Goal: Transaction & Acquisition: Purchase product/service

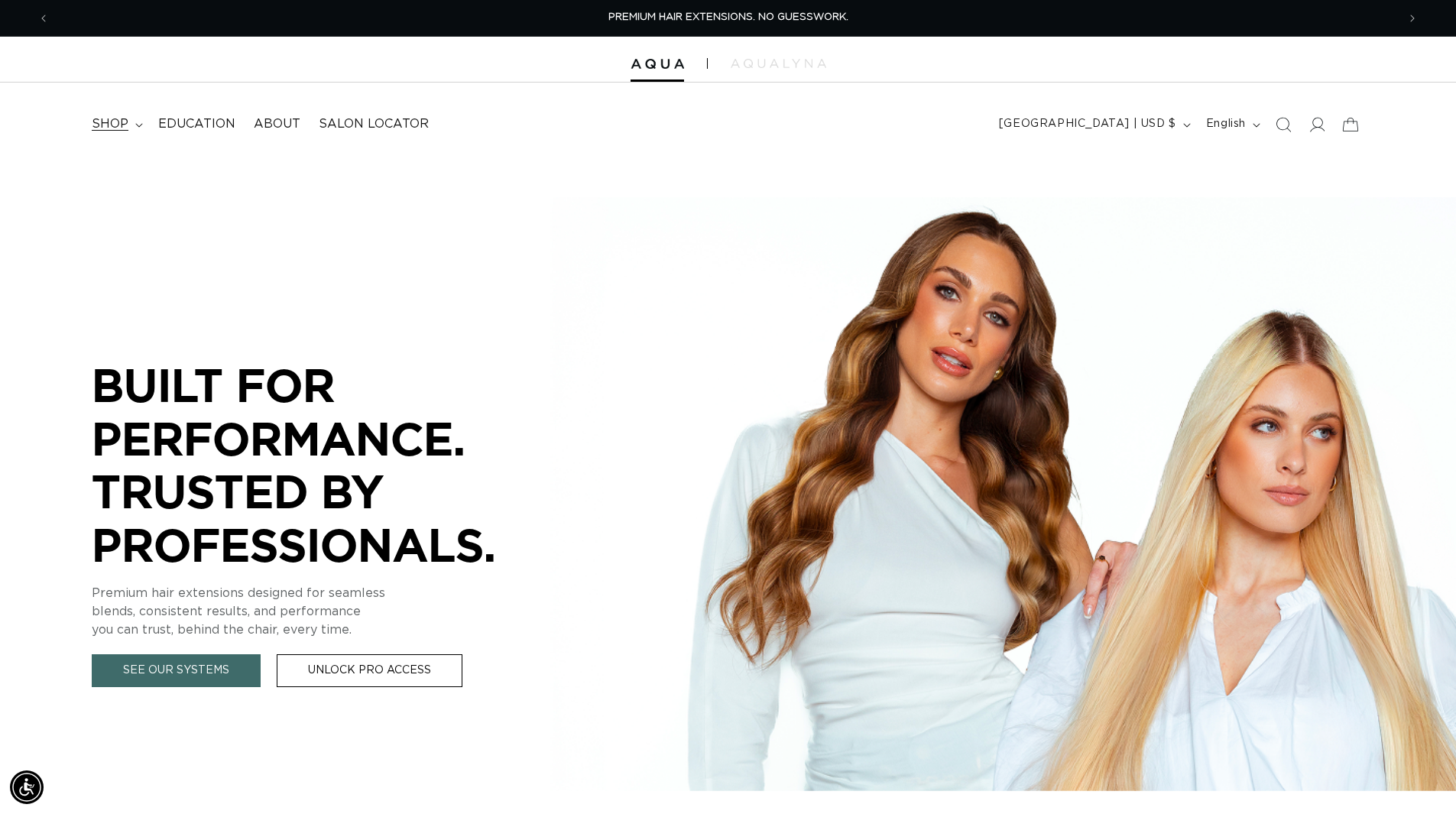
click at [139, 130] on summary "shop" at bounding box center [115, 124] width 66 height 34
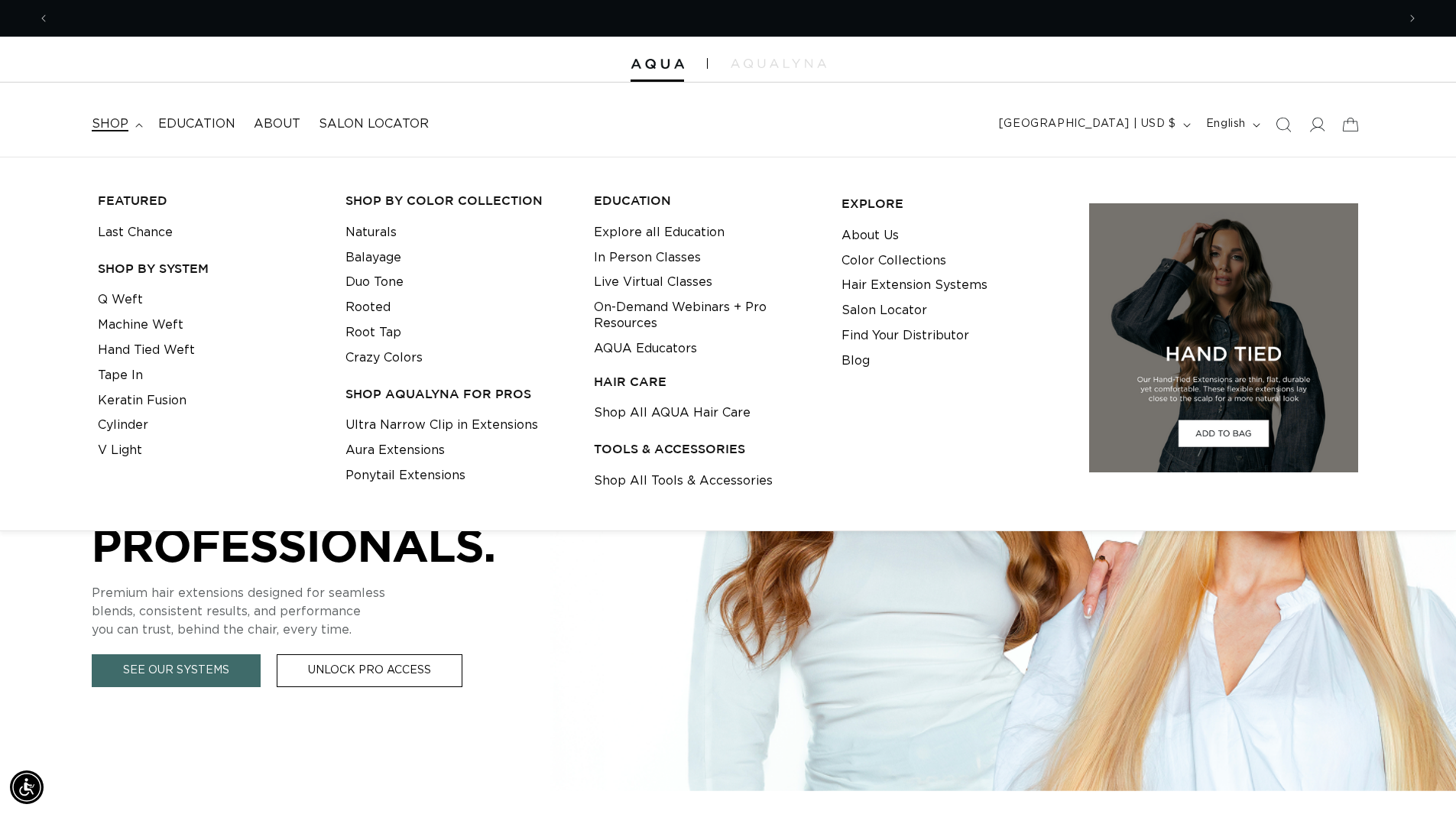
scroll to position [0, 1347]
click at [388, 229] on link "Naturals" at bounding box center [370, 232] width 51 height 25
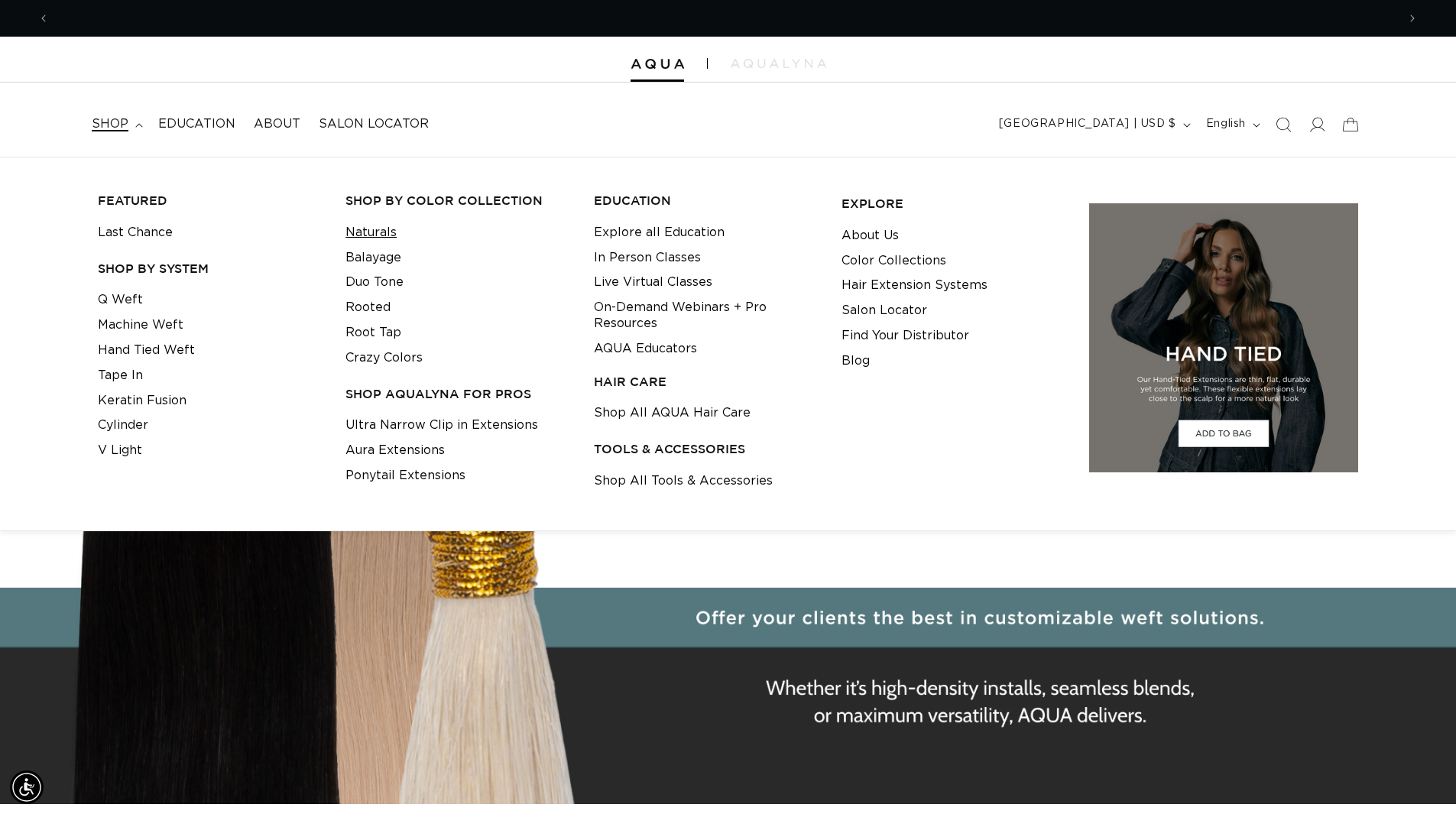
scroll to position [0, 2695]
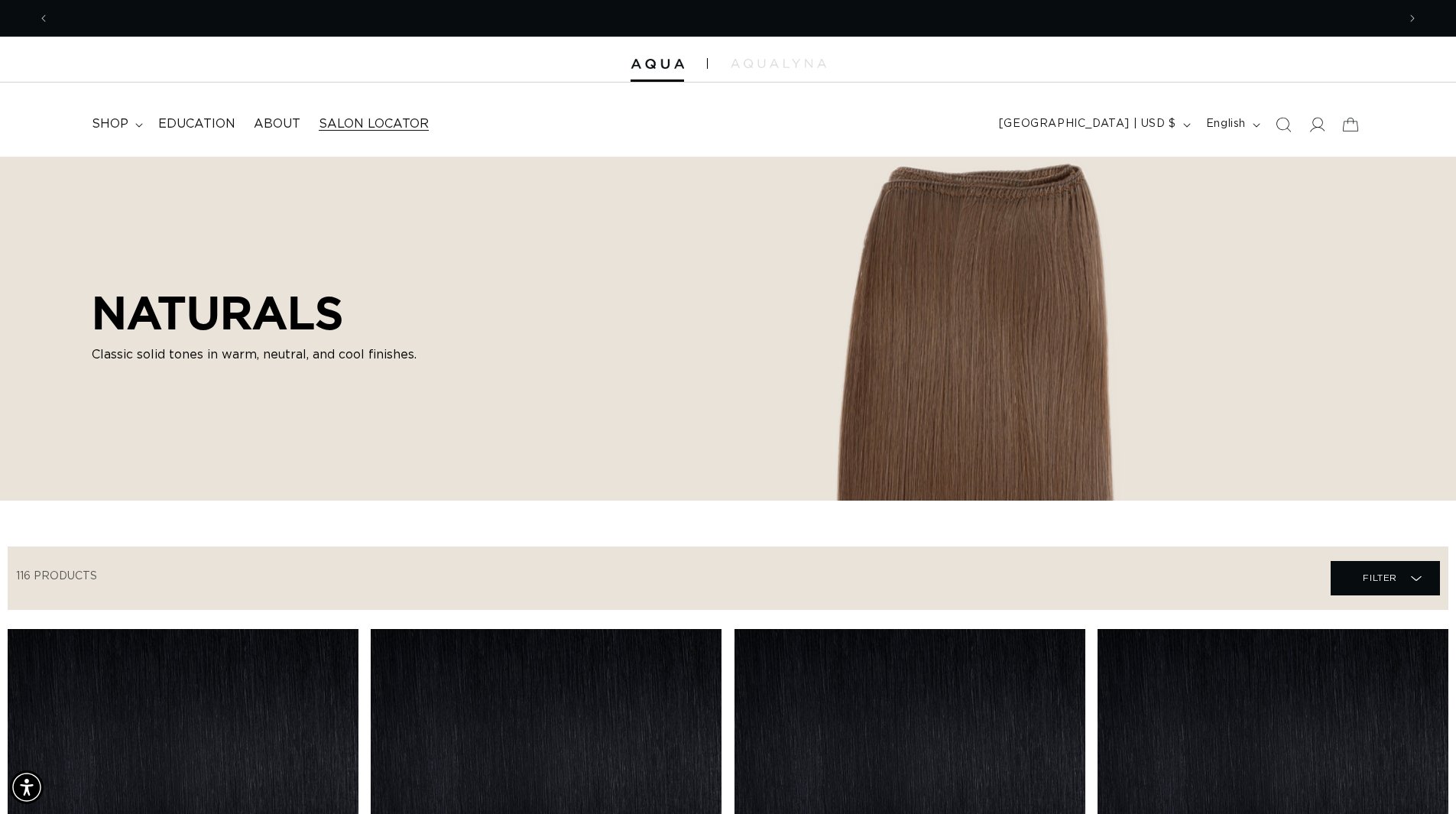
scroll to position [0, 2695]
click at [139, 118] on summary "shop" at bounding box center [115, 124] width 66 height 34
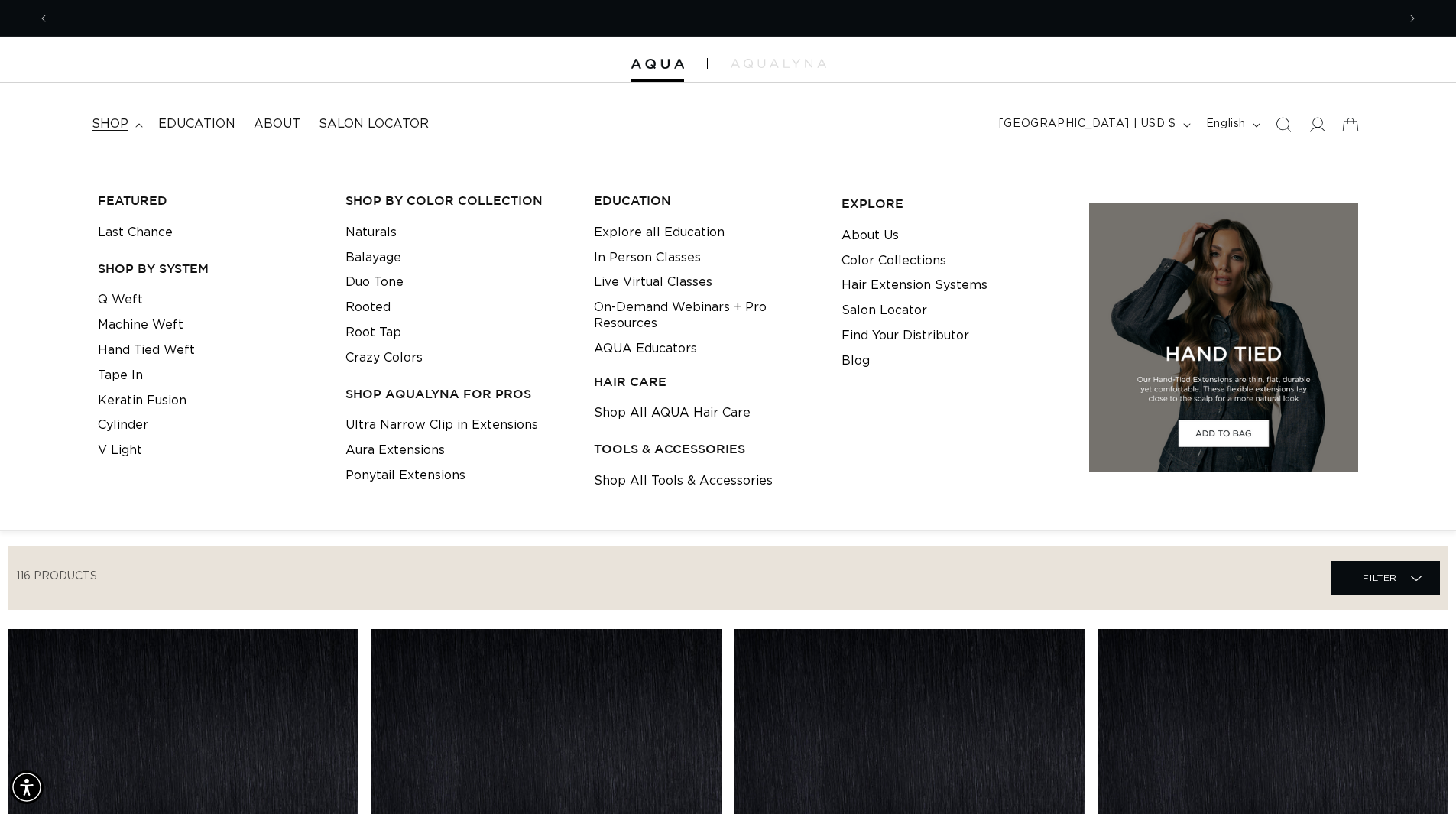
click at [171, 355] on link "Hand Tied Weft" at bounding box center [146, 350] width 97 height 25
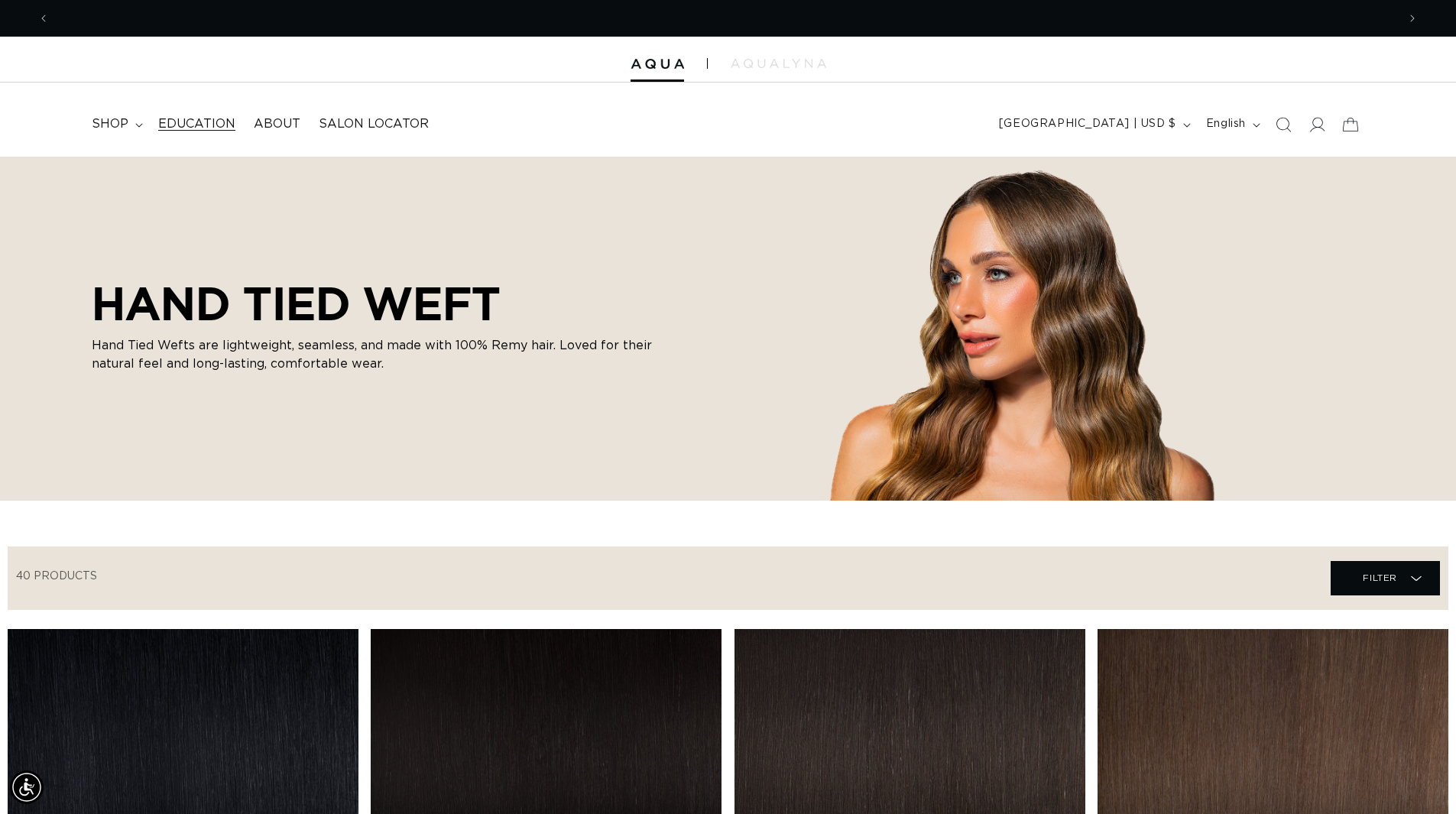
scroll to position [0, 1347]
click at [132, 124] on summary "shop" at bounding box center [115, 124] width 66 height 34
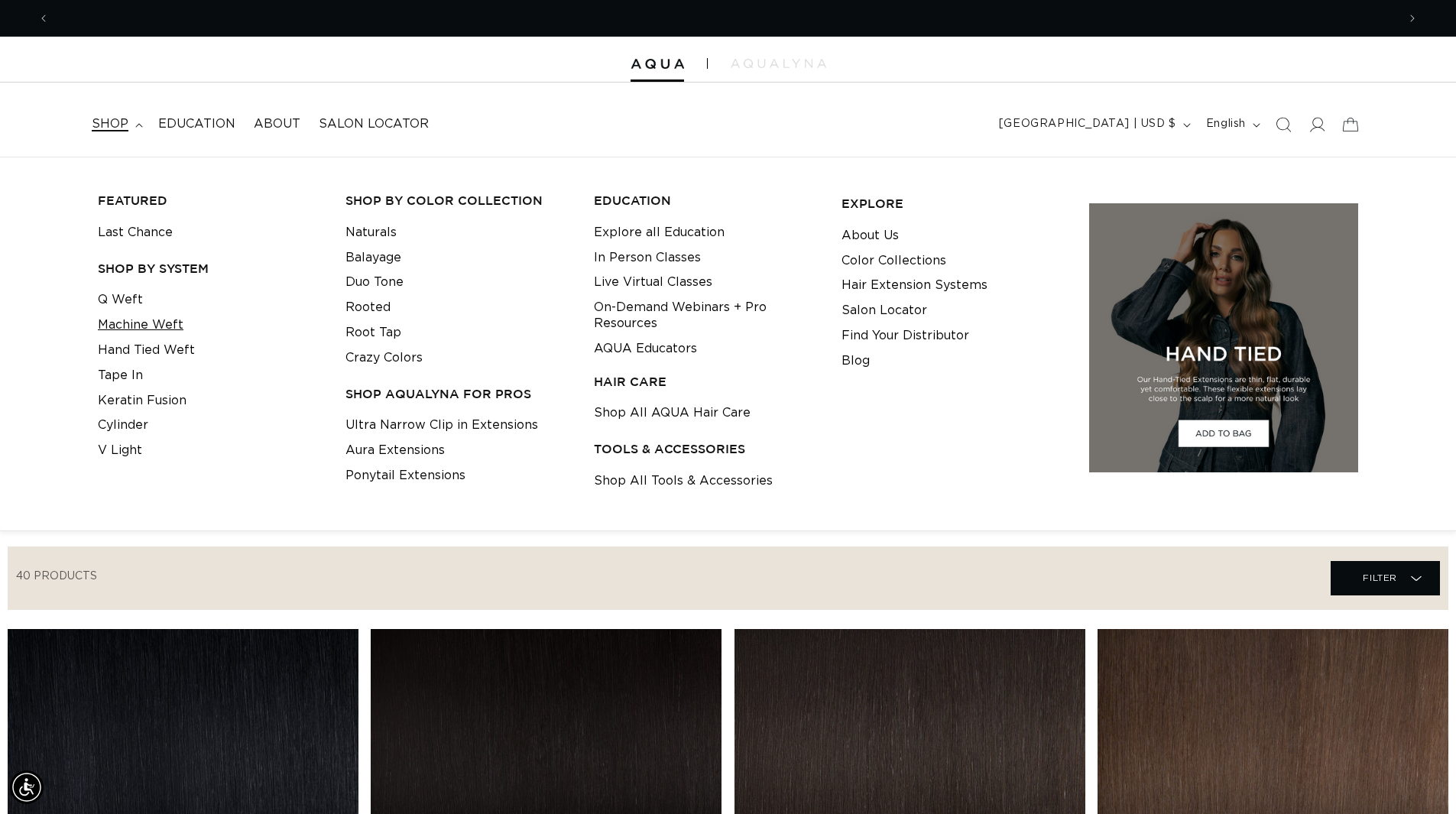
scroll to position [0, 0]
click at [141, 322] on link "Machine Weft" at bounding box center [140, 325] width 86 height 25
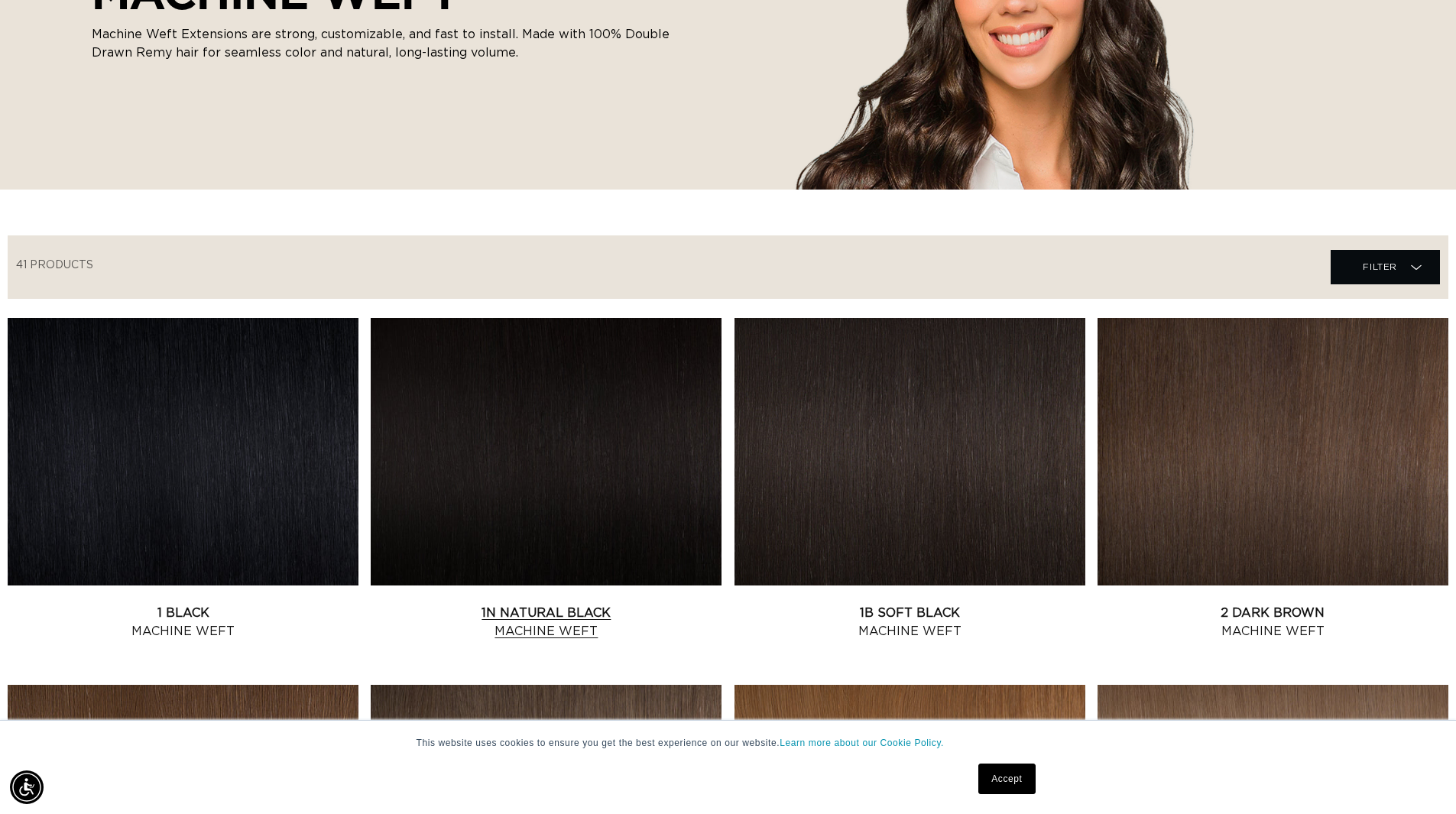
scroll to position [229, 0]
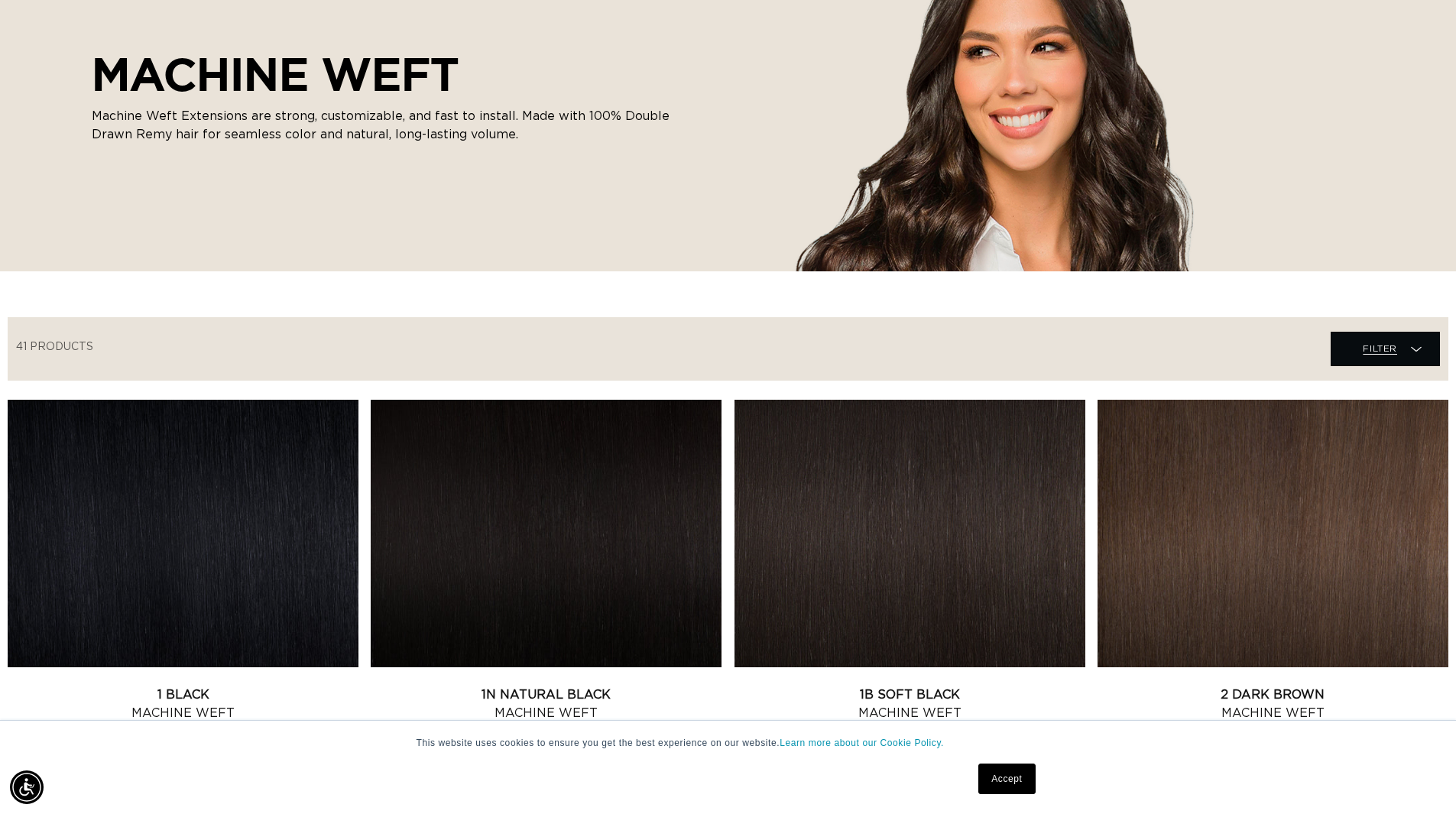
click at [1378, 335] on span "Filter" at bounding box center [1379, 348] width 34 height 29
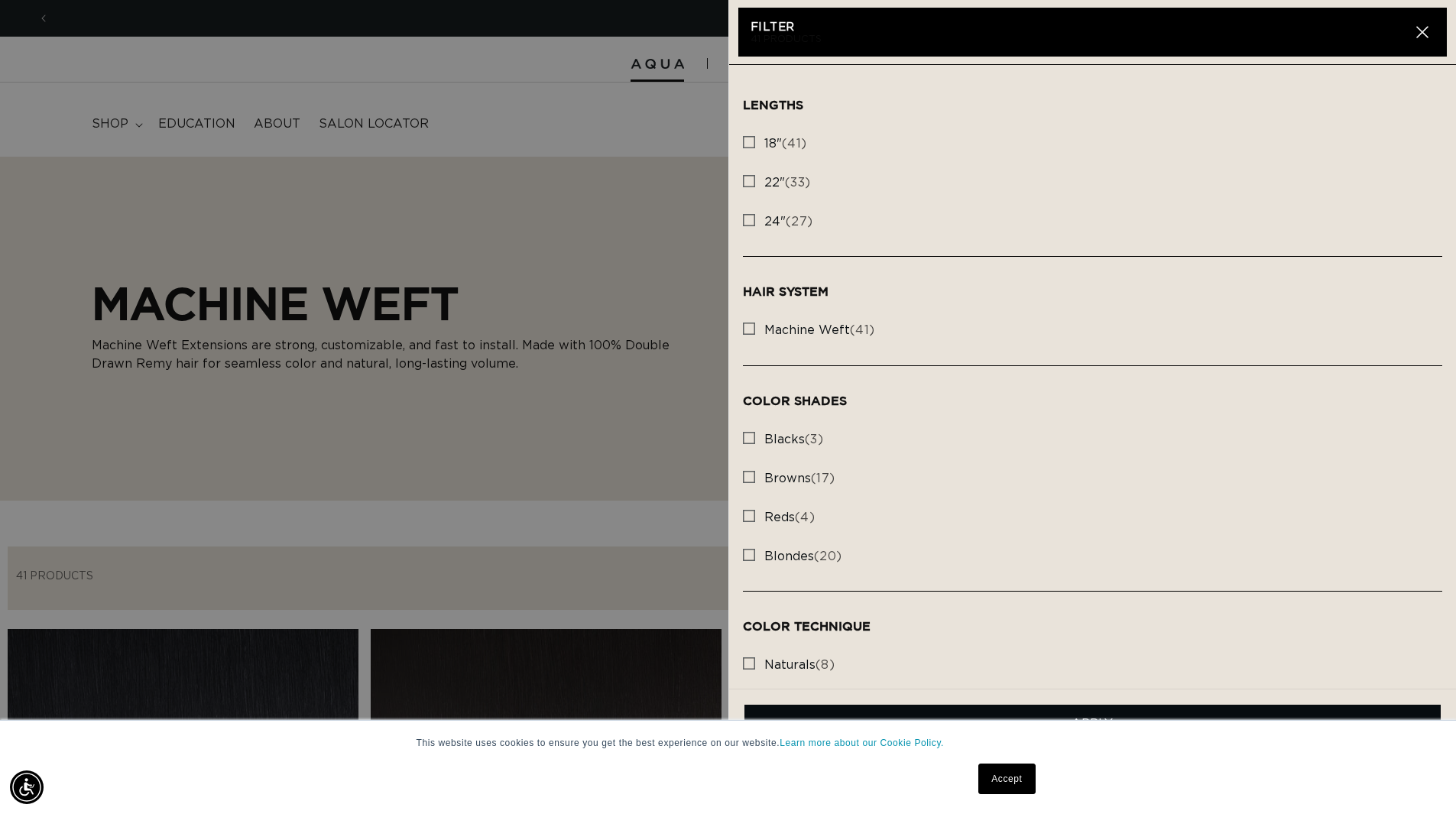
scroll to position [0, 0]
click at [1418, 32] on icon "button" at bounding box center [1422, 31] width 12 height 12
